Goal: Browse casually

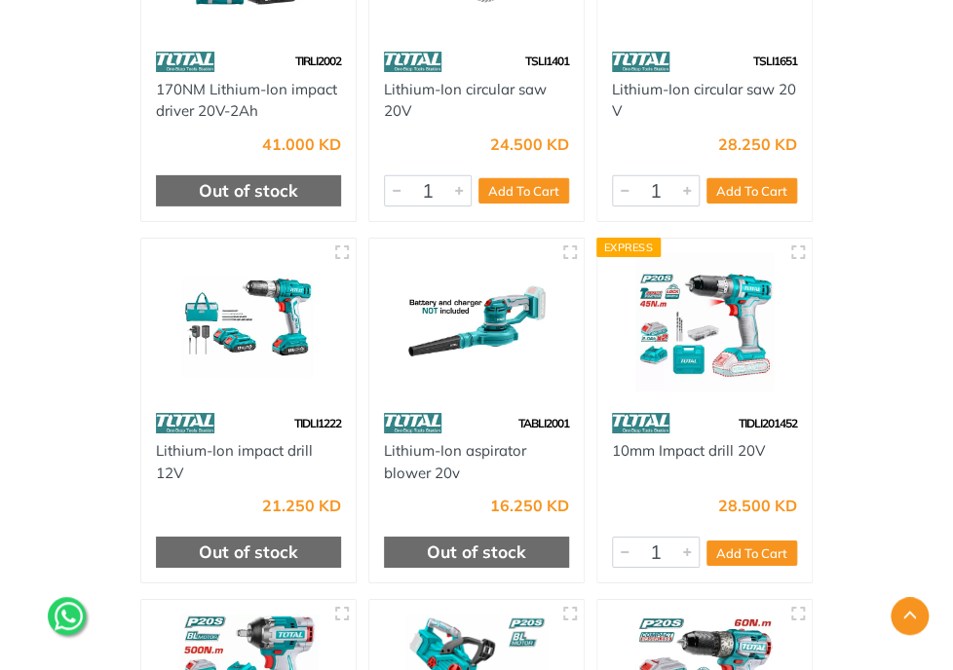
scroll to position [1932, 0]
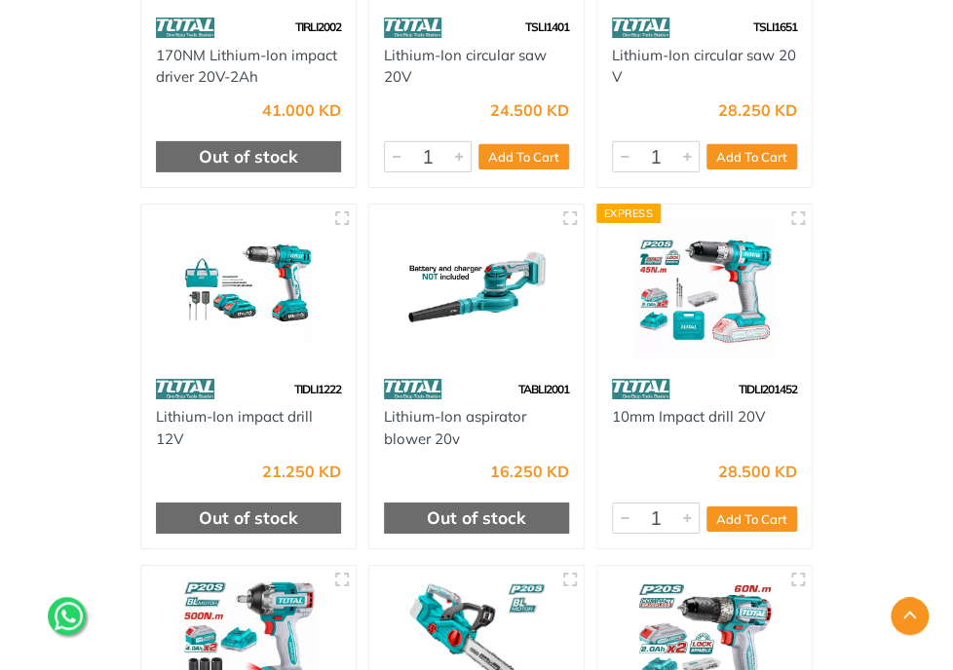
click at [827, 190] on div "TPWLI20282-0 Lithium-ion pressure washer 20V 24.5Bar 12.500 KD Out of stock 1" at bounding box center [476, 573] width 701 height 4356
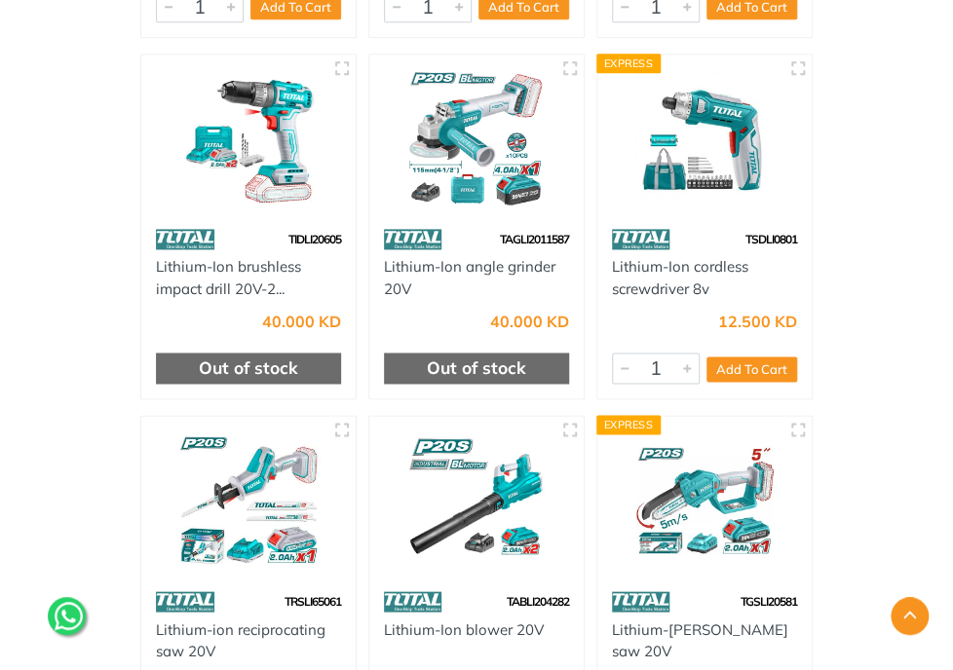
scroll to position [7892, 0]
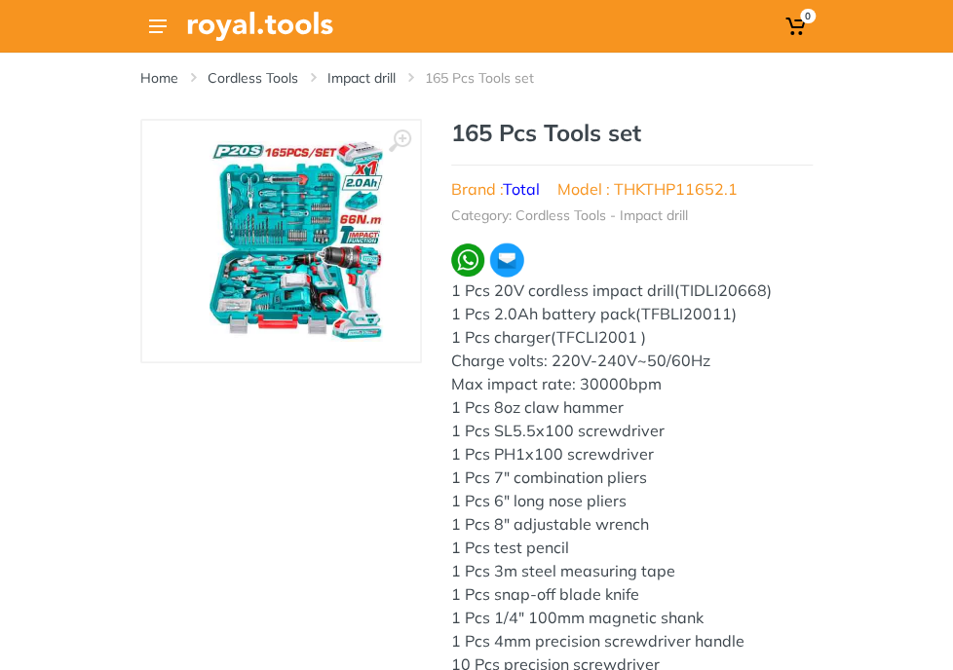
click at [209, 342] on img at bounding box center [295, 241] width 173 height 202
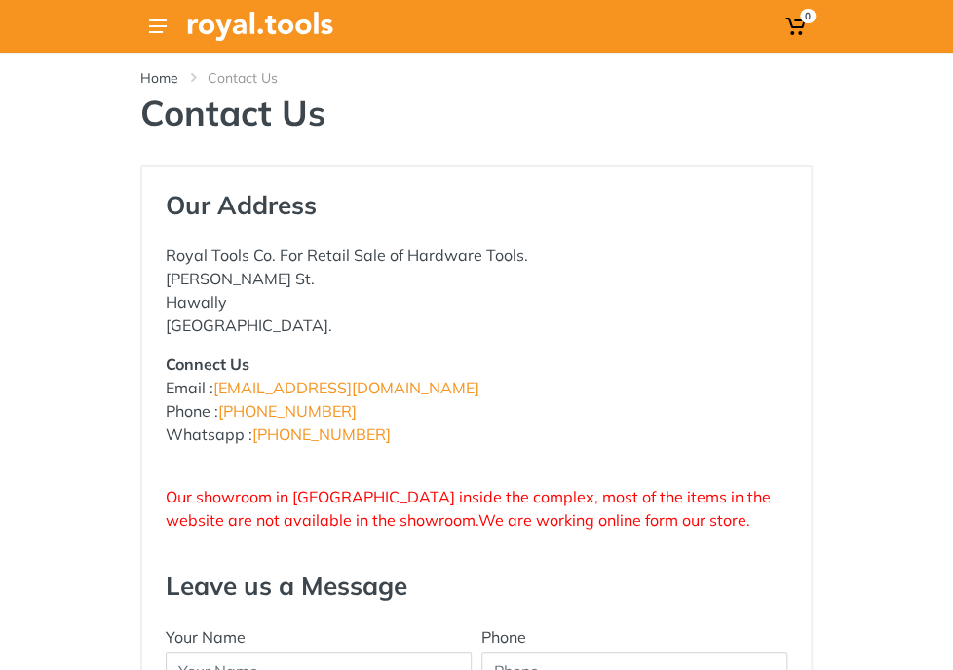
click at [0, 0] on div "Contact Us" at bounding box center [0, 0] width 0 height 0
click at [0, 0] on div "Categories" at bounding box center [0, 0] width 0 height 0
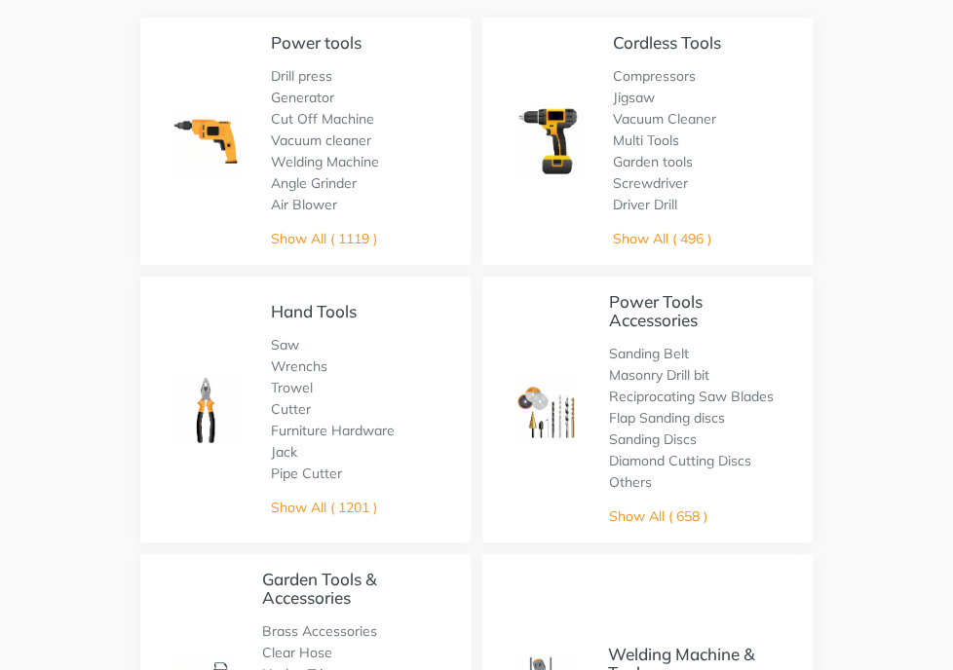
scroll to position [97, 0]
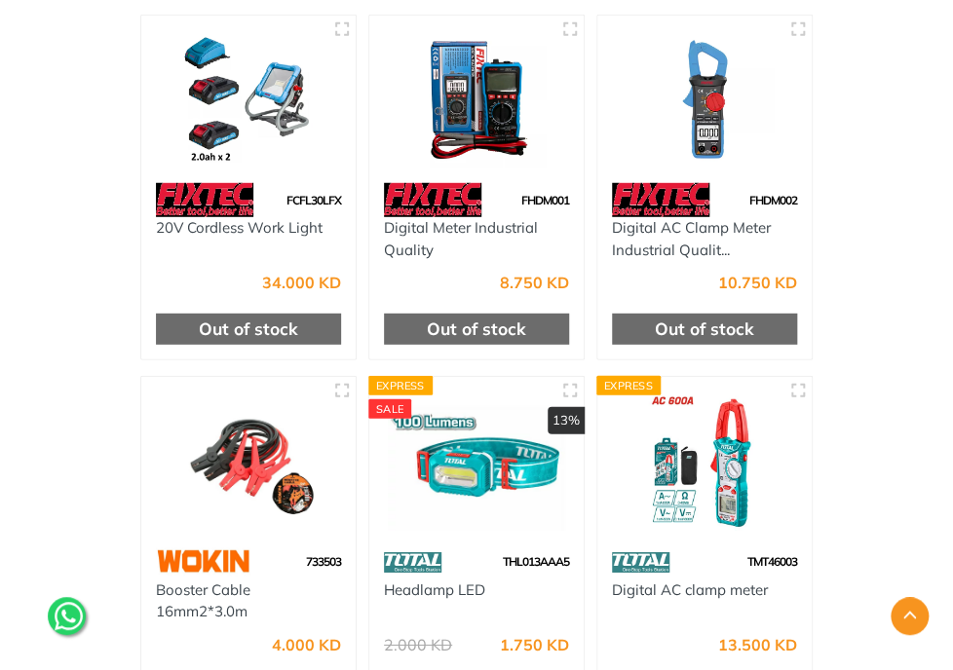
scroll to position [15899, 0]
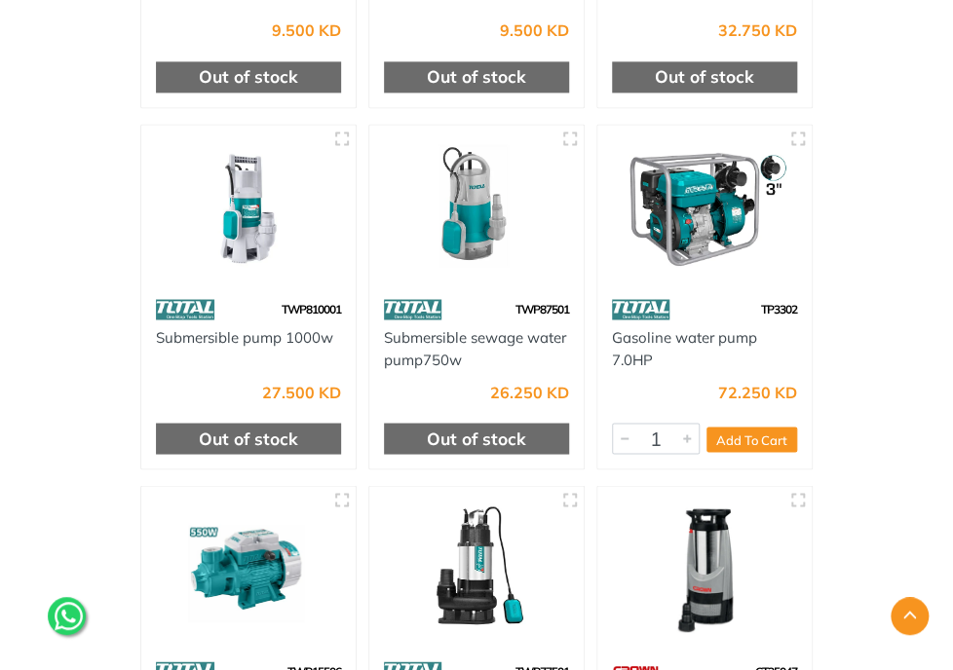
scroll to position [5650, 0]
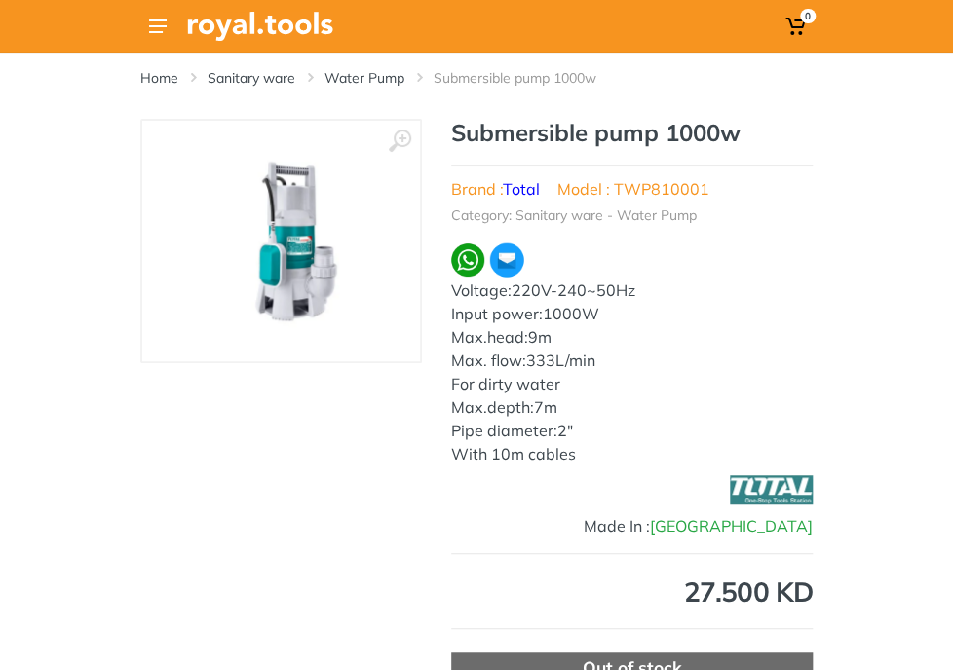
click at [196, 342] on img at bounding box center [297, 241] width 202 height 202
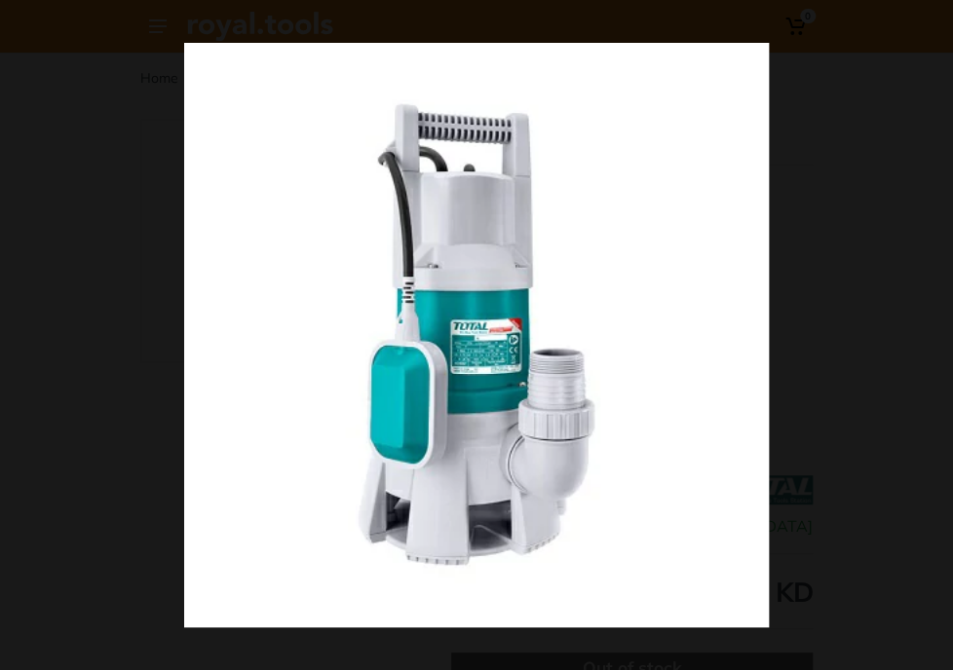
click at [935, 15] on button at bounding box center [931, 21] width 43 height 43
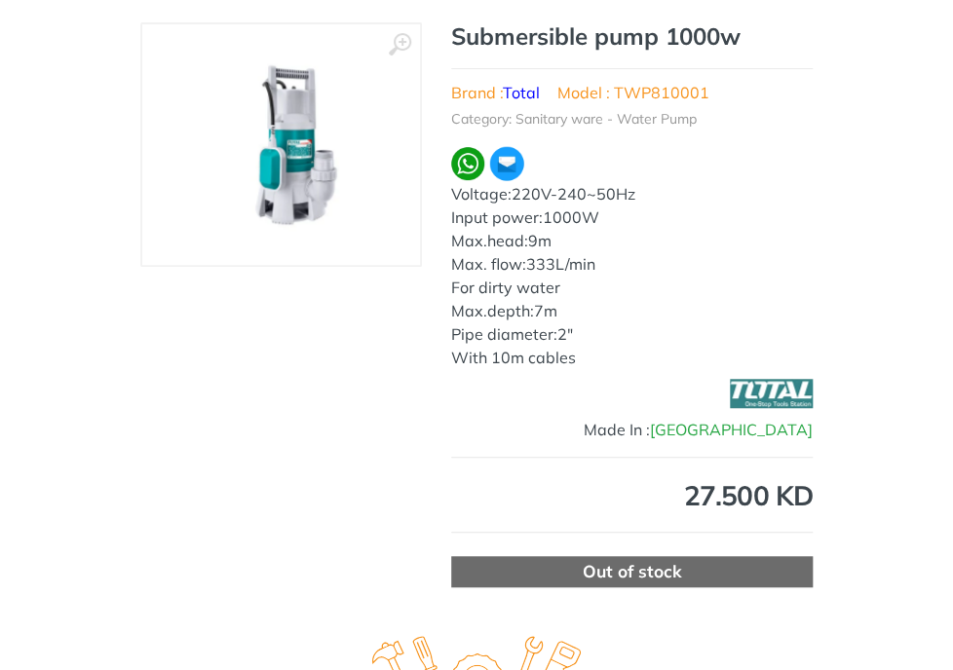
scroll to position [97, 0]
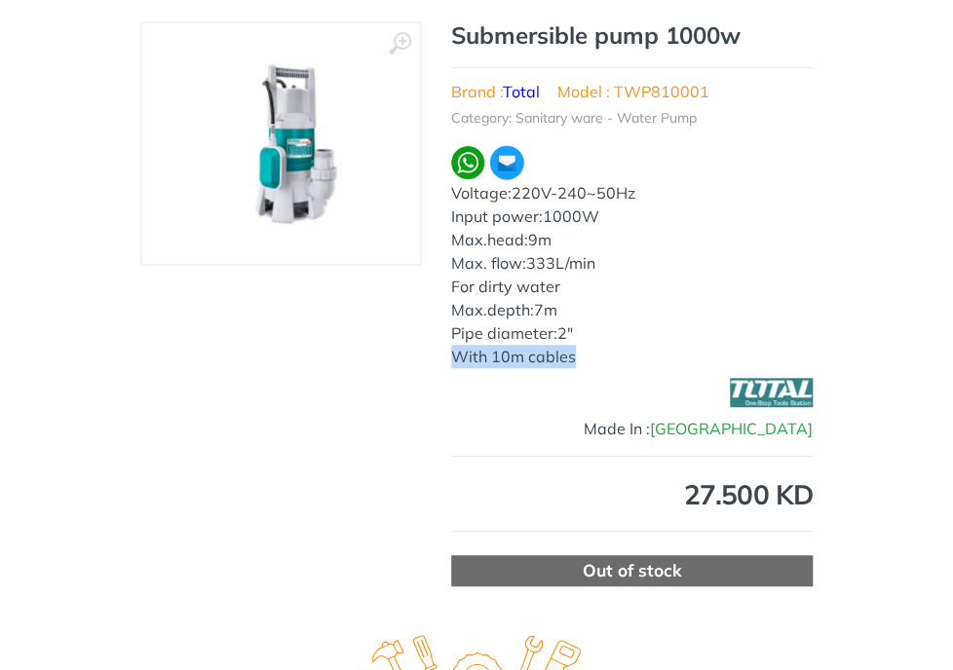
drag, startPoint x: 483, startPoint y: 444, endPoint x: 367, endPoint y: 445, distance: 115.9
click at [451, 368] on div "With 10m cables" at bounding box center [631, 356] width 361 height 23
copy div "With 10m cables"
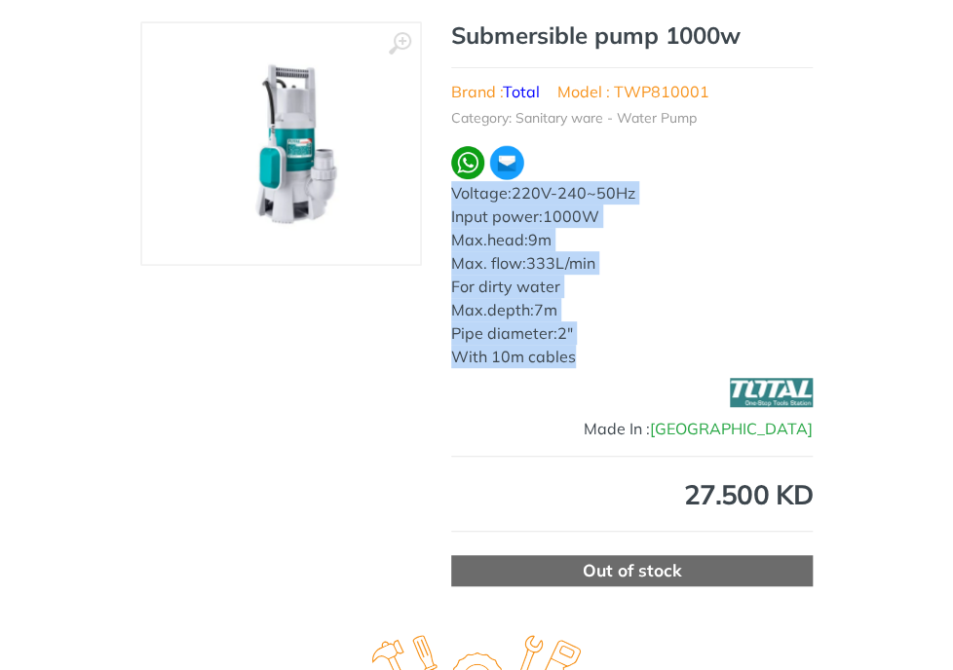
drag, startPoint x: 357, startPoint y: 277, endPoint x: 512, endPoint y: 447, distance: 231.0
click at [512, 368] on div "Submersible pump 1000w Brand : Total Model : TWP810001 Category: Sanitary ware …" at bounding box center [631, 194] width 361 height 347
copy div "Voltage:220V-240~50Hz Input power:1000W Max.head:9m Max. flow:333L/min For dirt…"
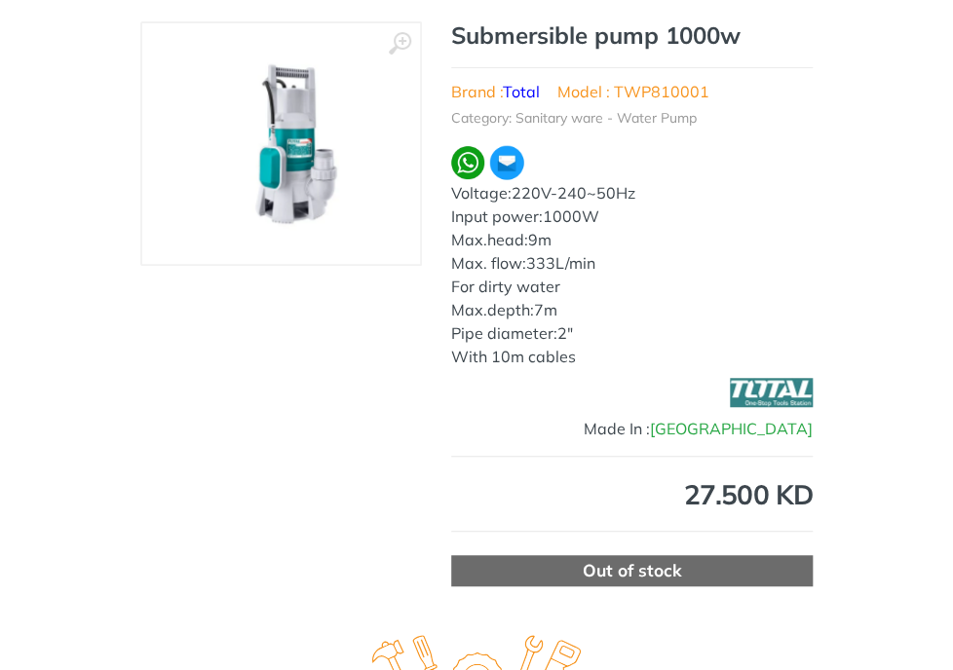
click at [196, 207] on img at bounding box center [297, 144] width 202 height 202
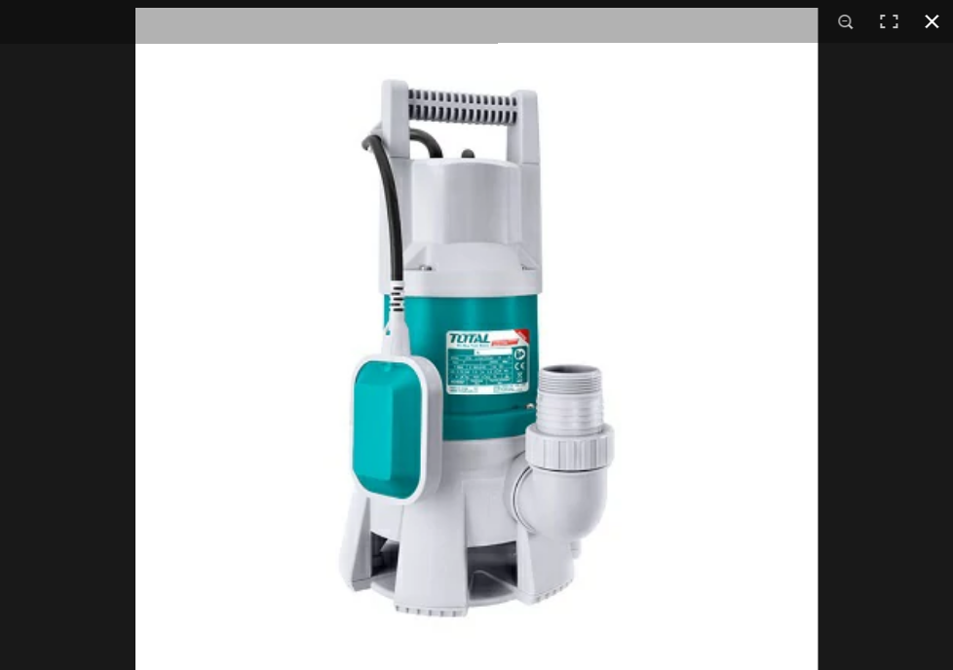
click at [939, 18] on button at bounding box center [931, 21] width 43 height 43
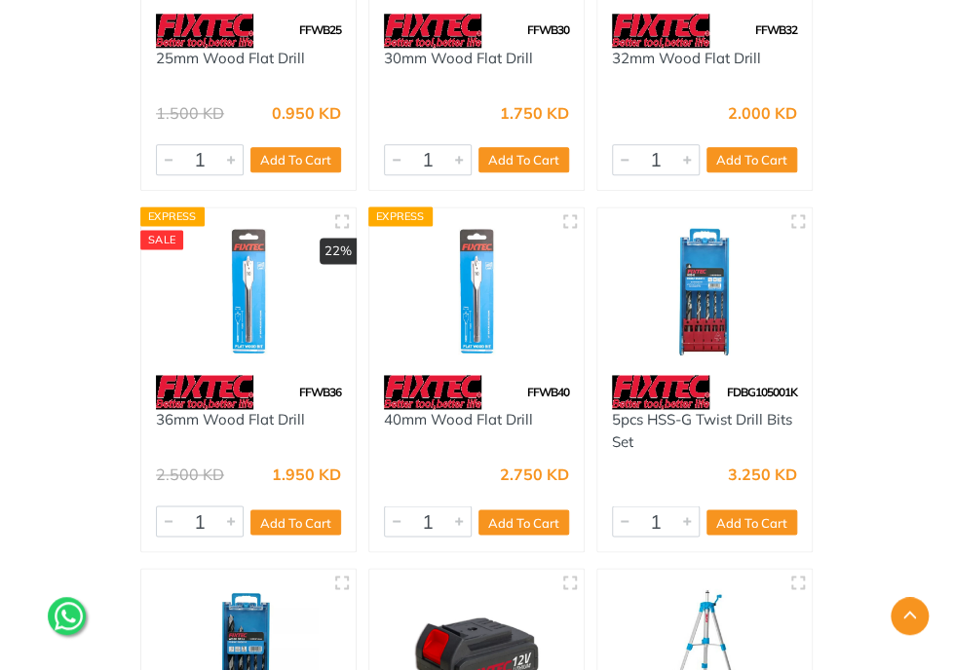
scroll to position [60106, 0]
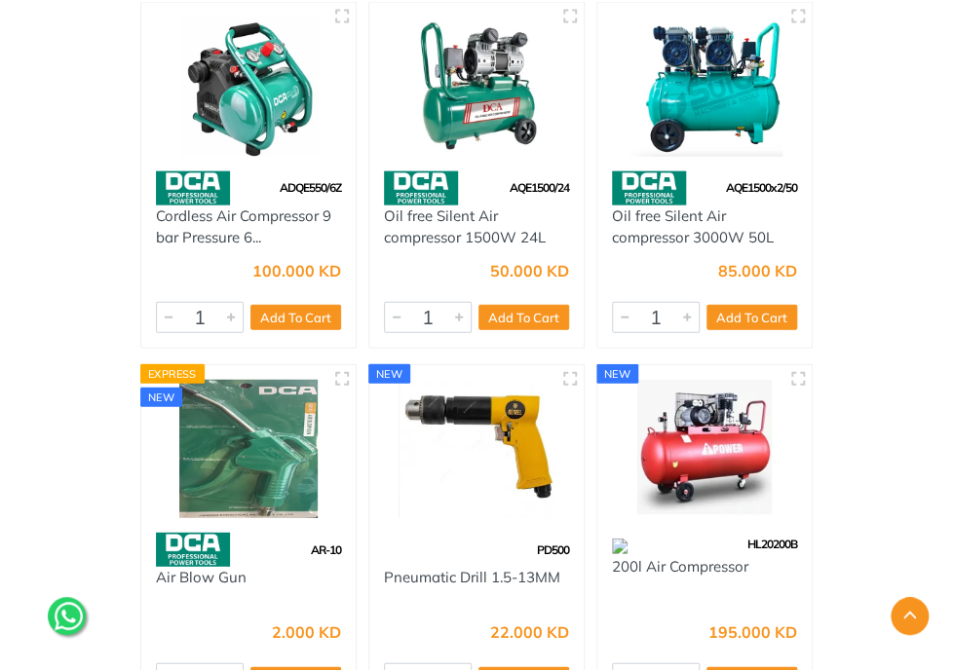
scroll to position [6137, 0]
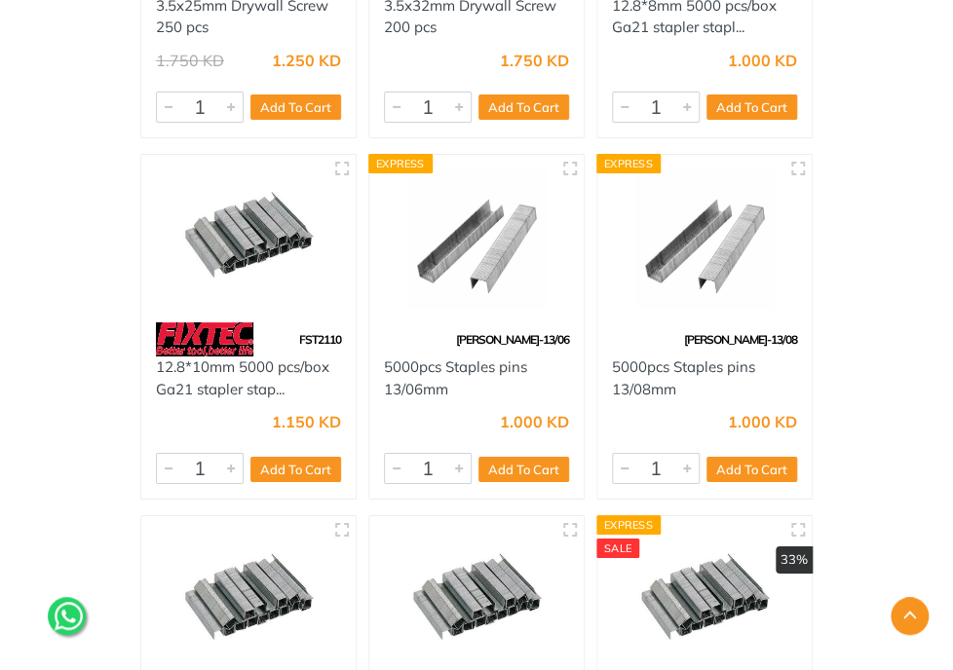
scroll to position [9255, 0]
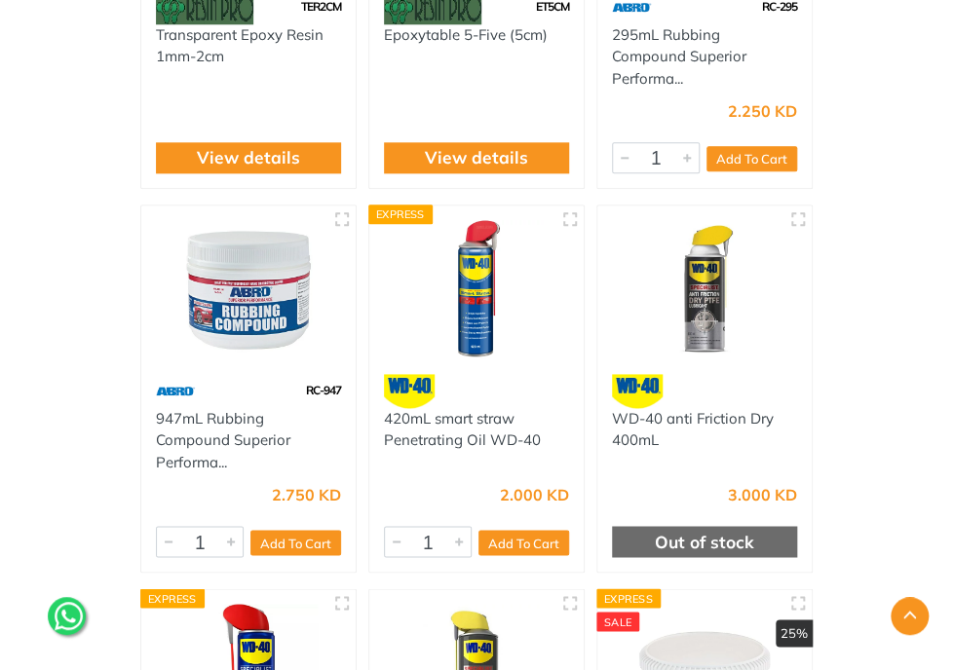
scroll to position [7793, 0]
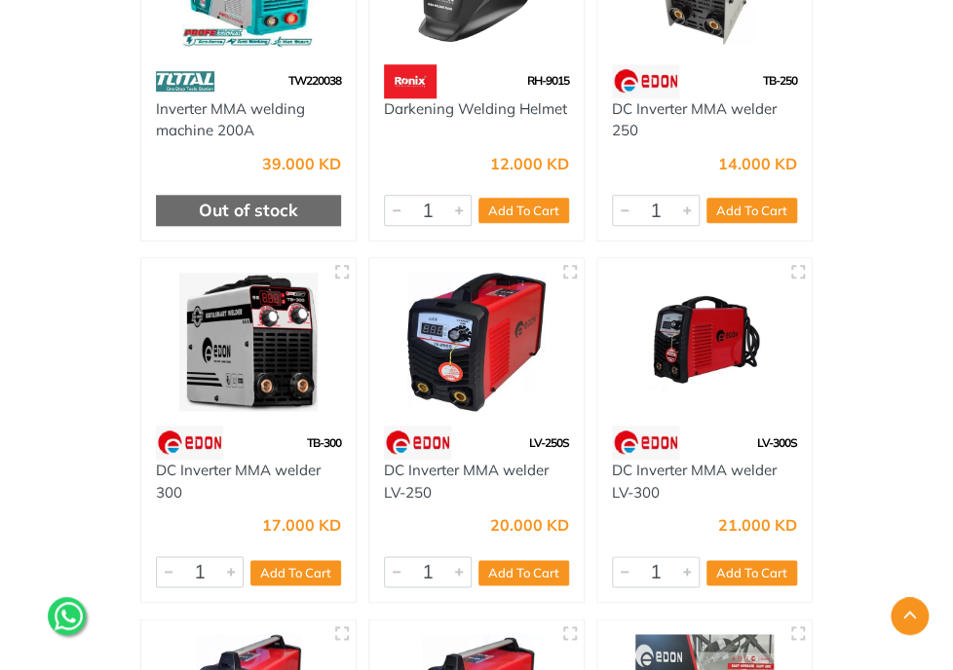
scroll to position [10131, 0]
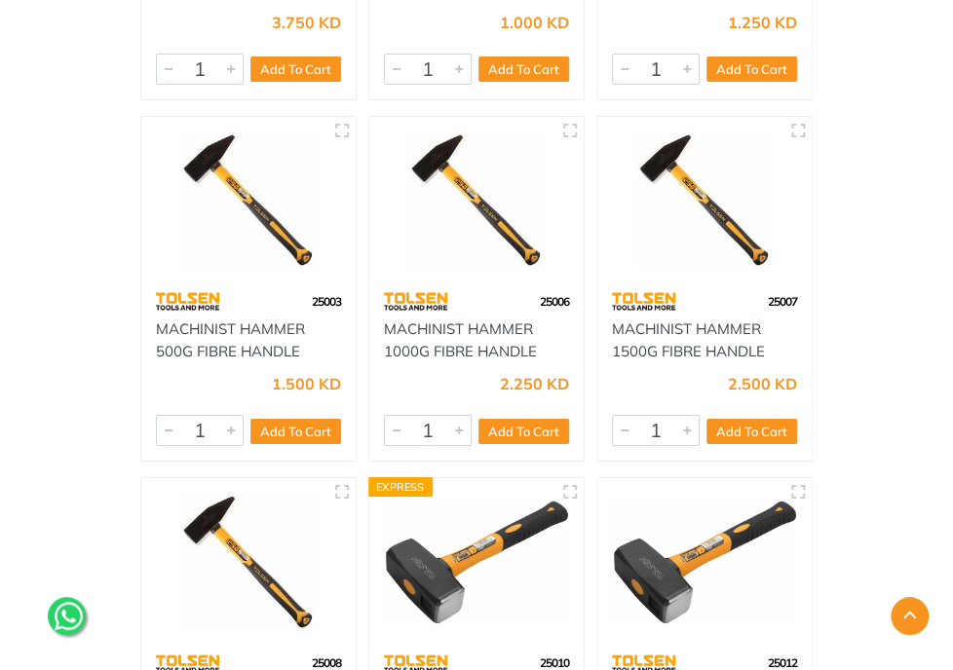
scroll to position [16366, 0]
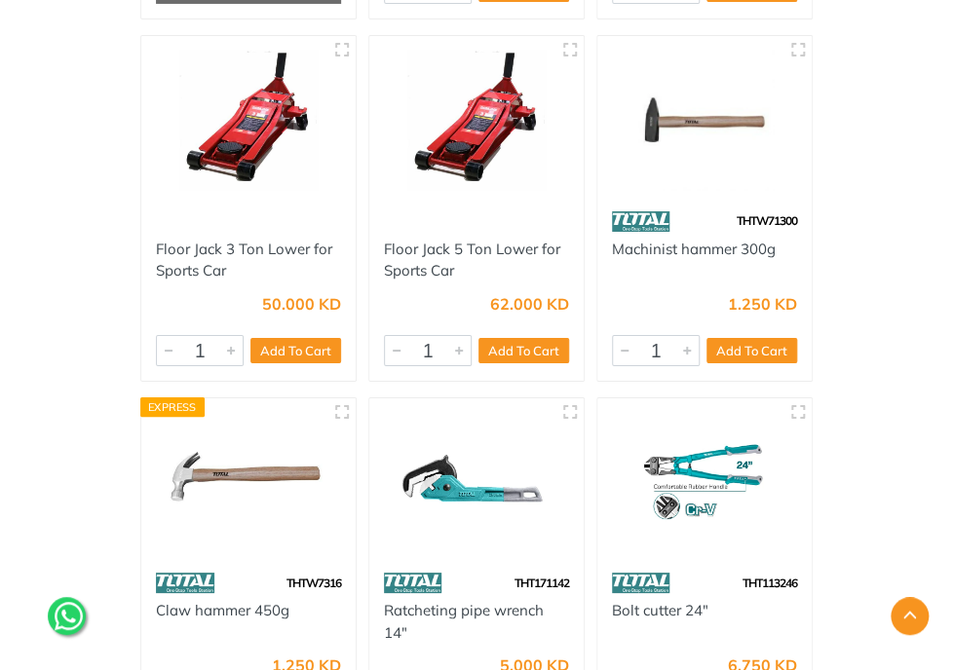
scroll to position [59424, 0]
